Goal: Check status: Check status

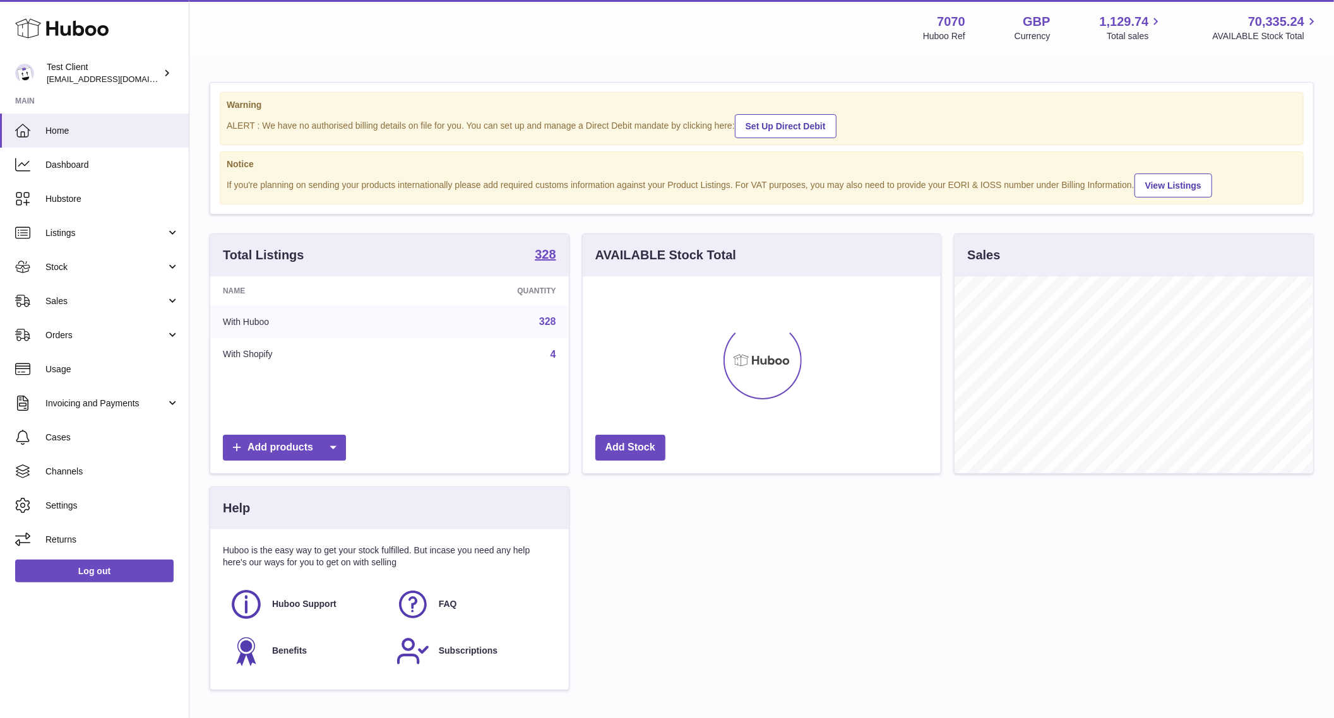
scroll to position [197, 359]
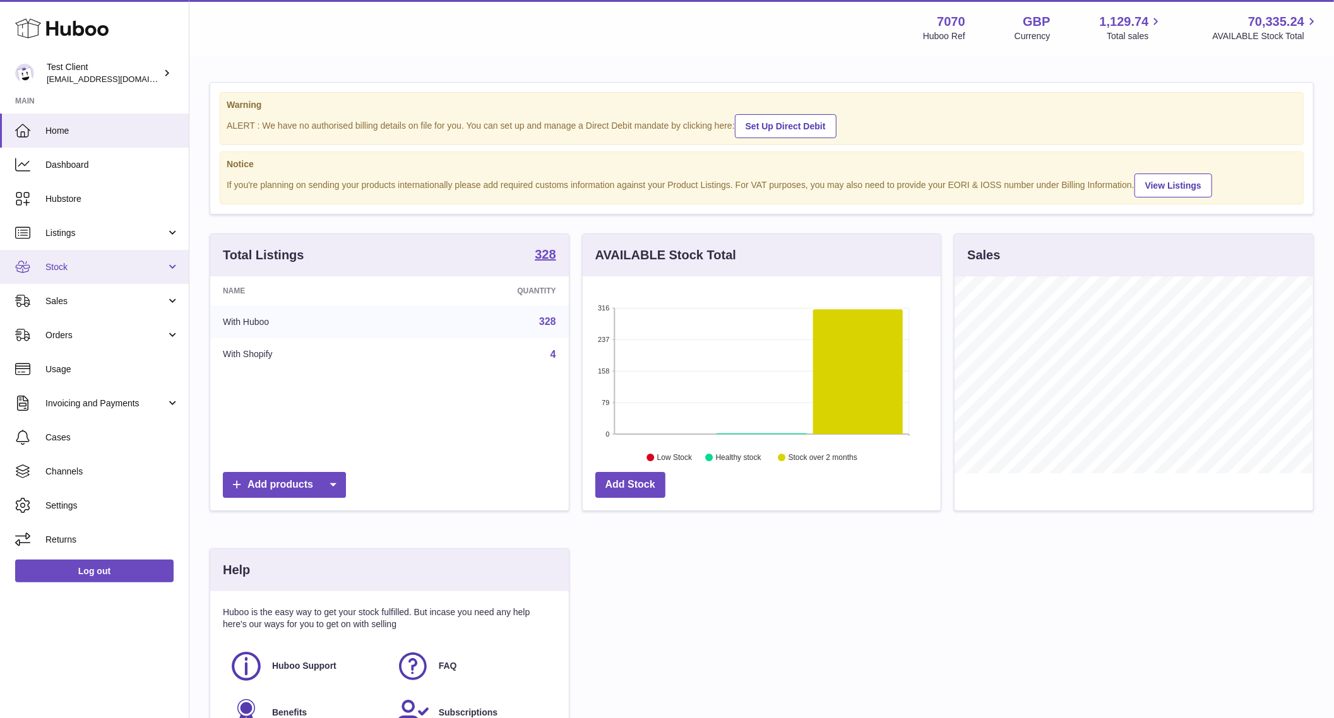
click at [86, 261] on span "Stock" at bounding box center [105, 267] width 121 height 12
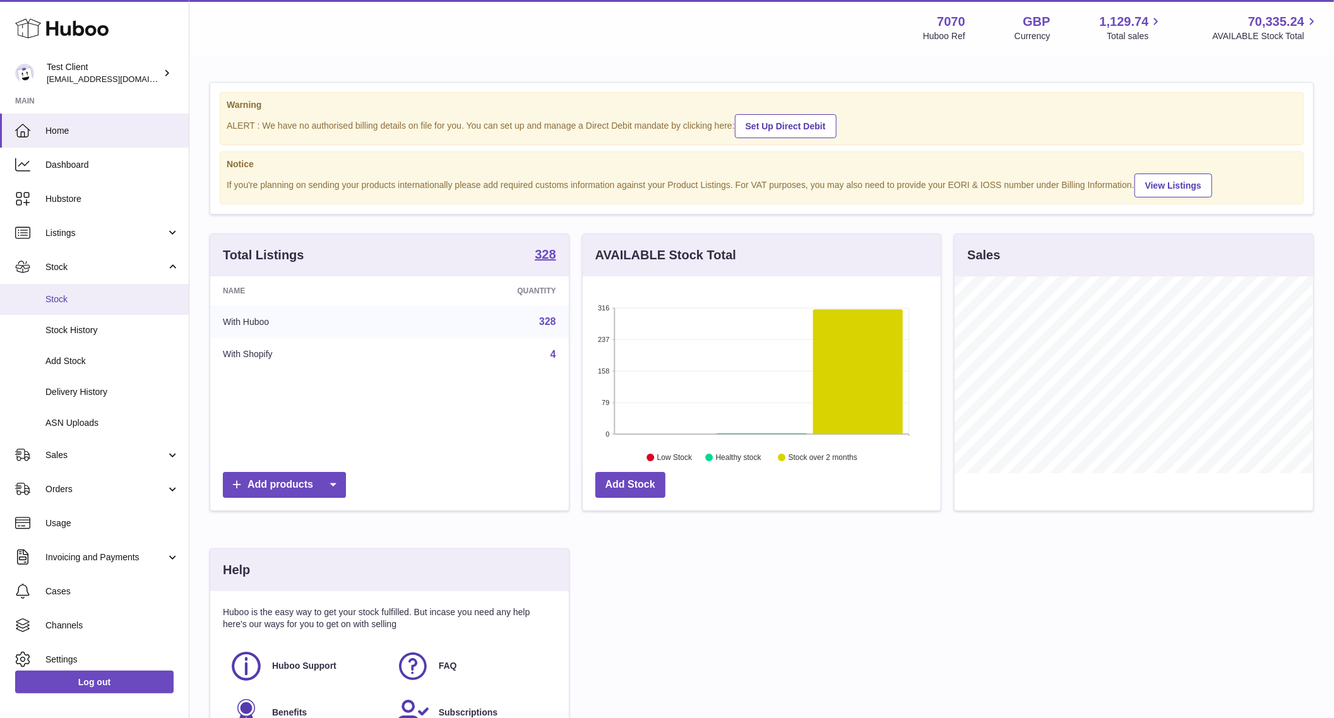
click at [78, 297] on span "Stock" at bounding box center [112, 300] width 134 height 12
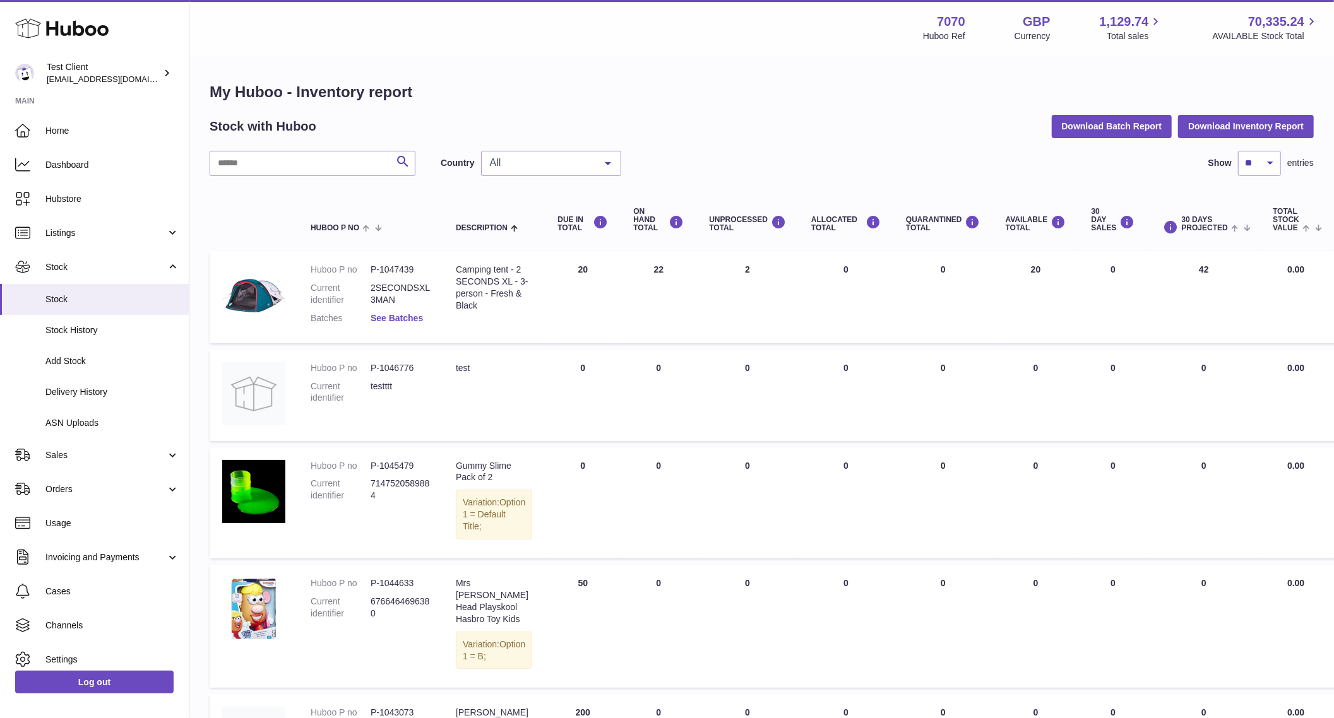
click at [404, 314] on link "See Batches" at bounding box center [397, 318] width 52 height 10
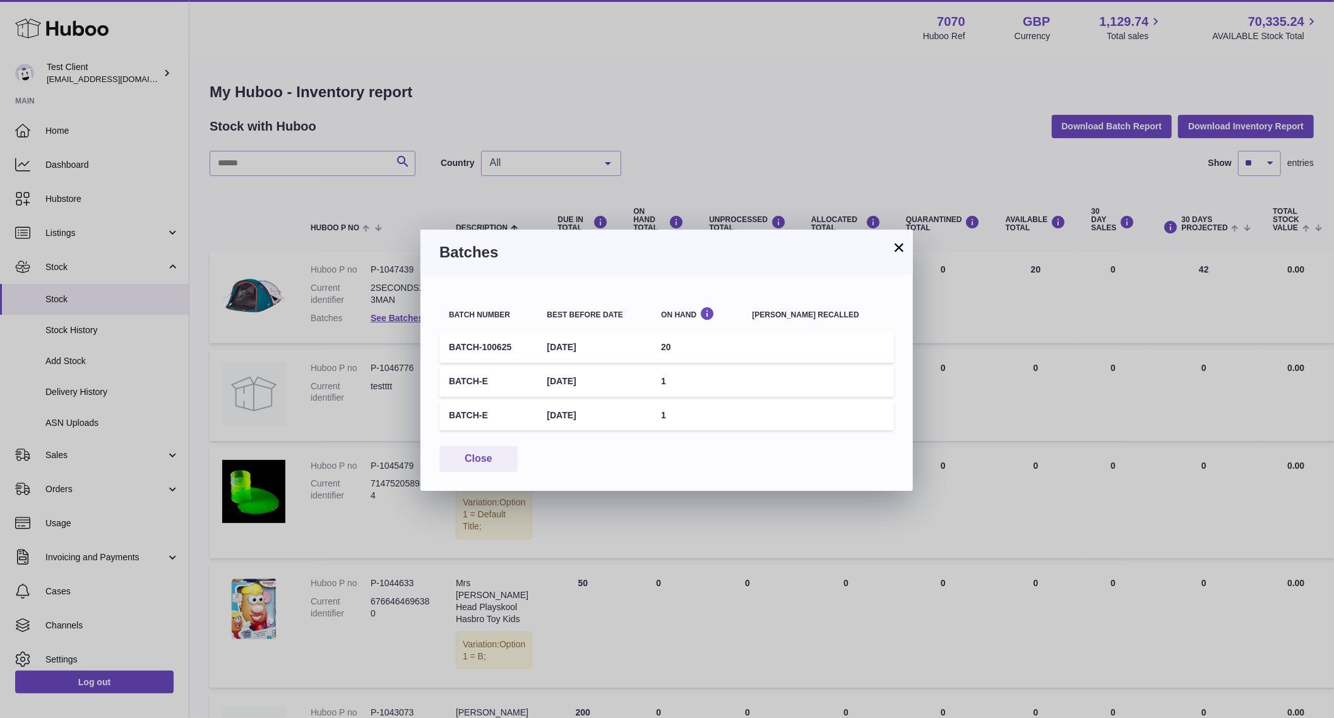
click at [899, 251] on button "×" at bounding box center [898, 247] width 15 height 15
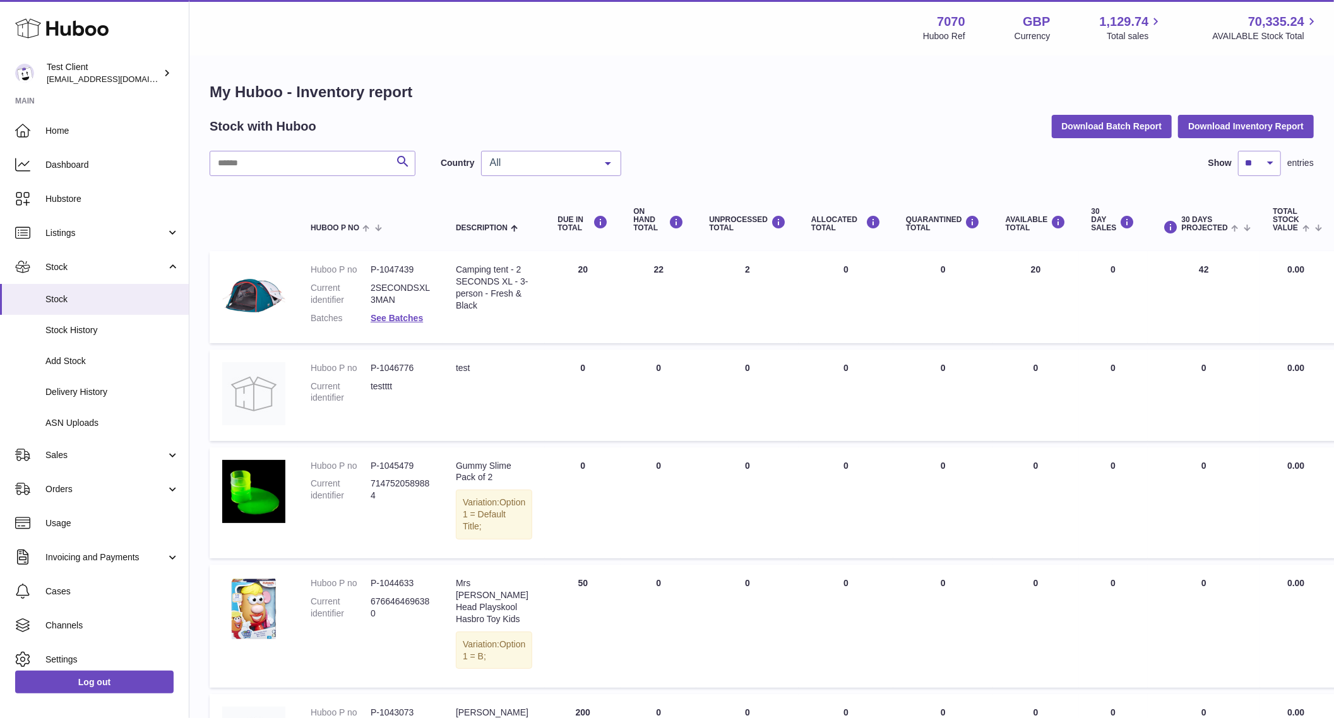
click at [641, 271] on td "ON HAND Total 22" at bounding box center [659, 297] width 76 height 92
